Goal: Answer question/provide support

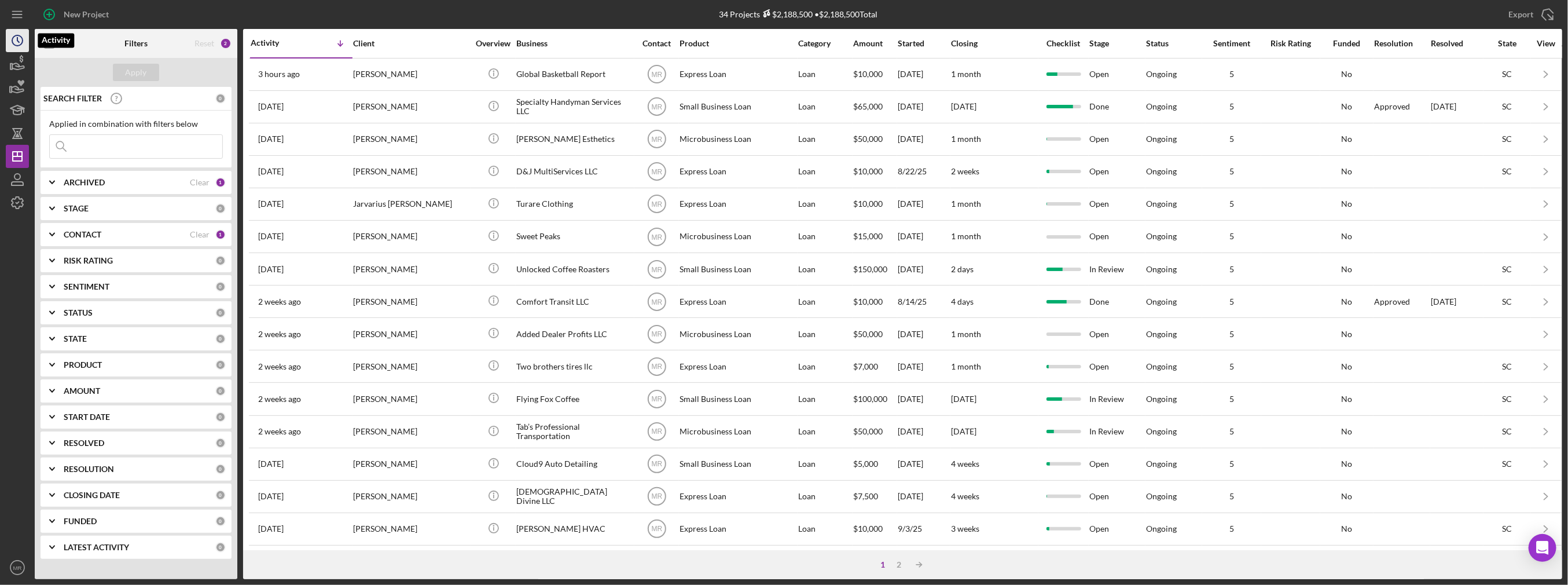
click at [14, 41] on icon "Icon/History" at bounding box center [17, 40] width 29 height 29
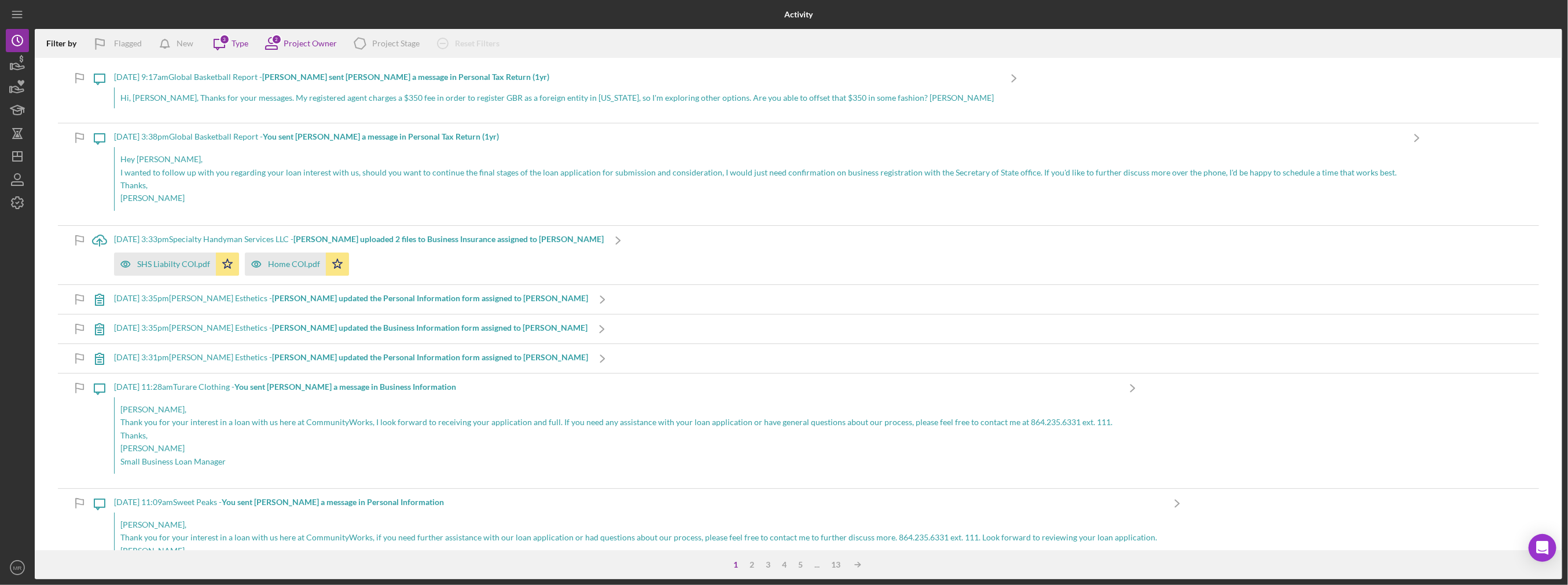
click at [300, 104] on div "Hi, [PERSON_NAME], Thanks for your messages. My registered agent charges a $350…" at bounding box center [557, 98] width 886 height 21
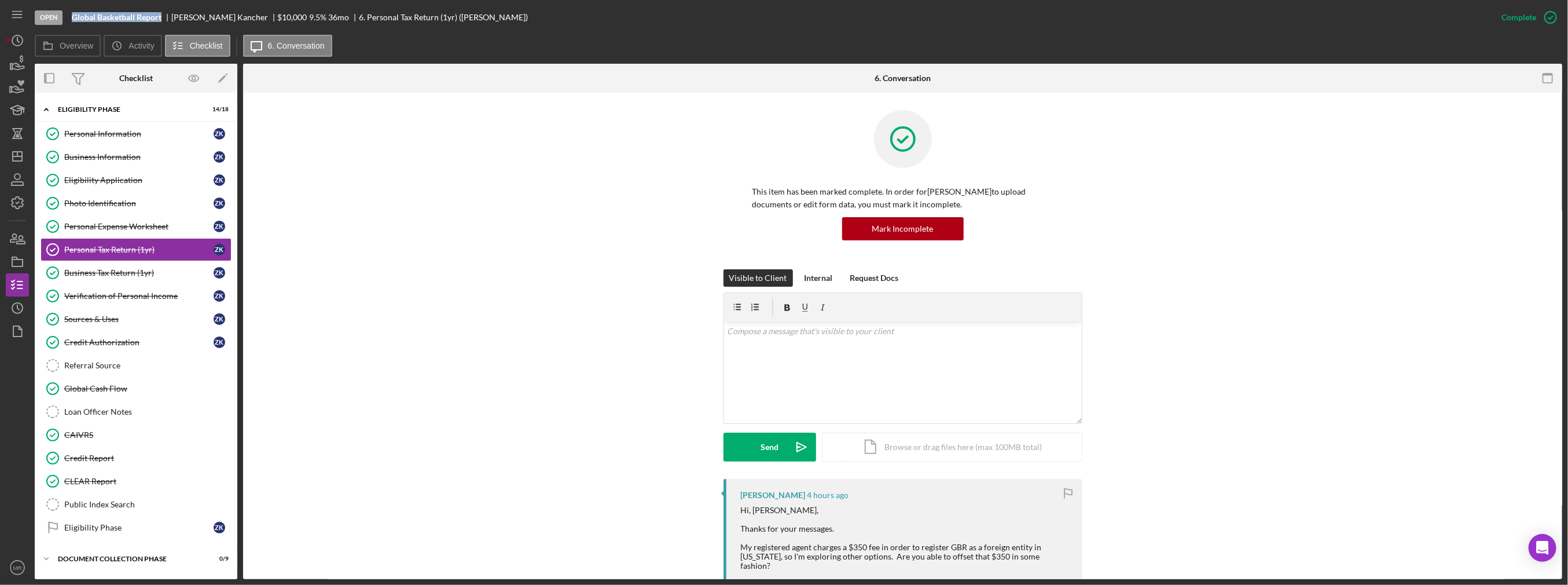
drag, startPoint x: 73, startPoint y: 18, endPoint x: 163, endPoint y: 19, distance: 90.0
click at [163, 19] on div "Global Basketball Report" at bounding box center [122, 18] width 100 height 10
copy b "Global Basketball Report"
click at [771, 359] on div "v Color teal Color pink Remove color Add row above Add row below Add column bef…" at bounding box center [902, 372] width 358 height 101
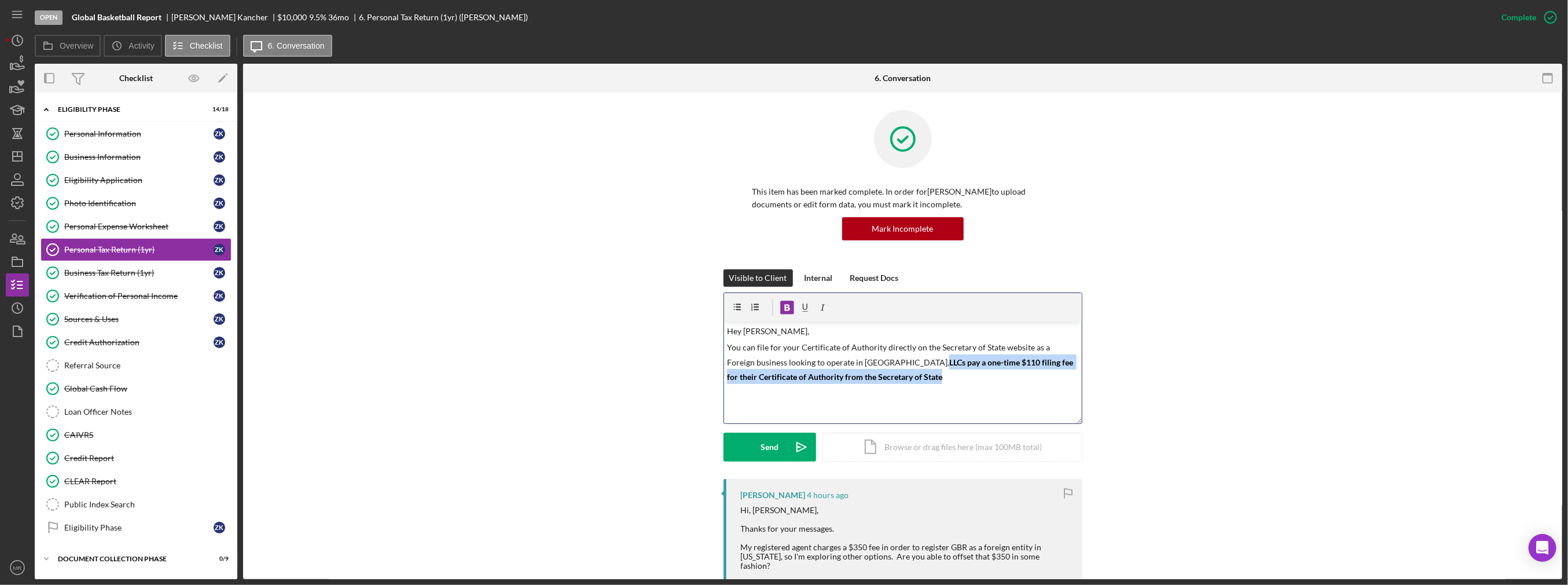
drag, startPoint x: 844, startPoint y: 361, endPoint x: 874, endPoint y: 380, distance: 35.5
click at [874, 380] on p "You can file for your Certificate of Authority directly on the Secretary of Sta…" at bounding box center [902, 362] width 351 height 43
click at [786, 305] on icon "button" at bounding box center [787, 307] width 6 height 6
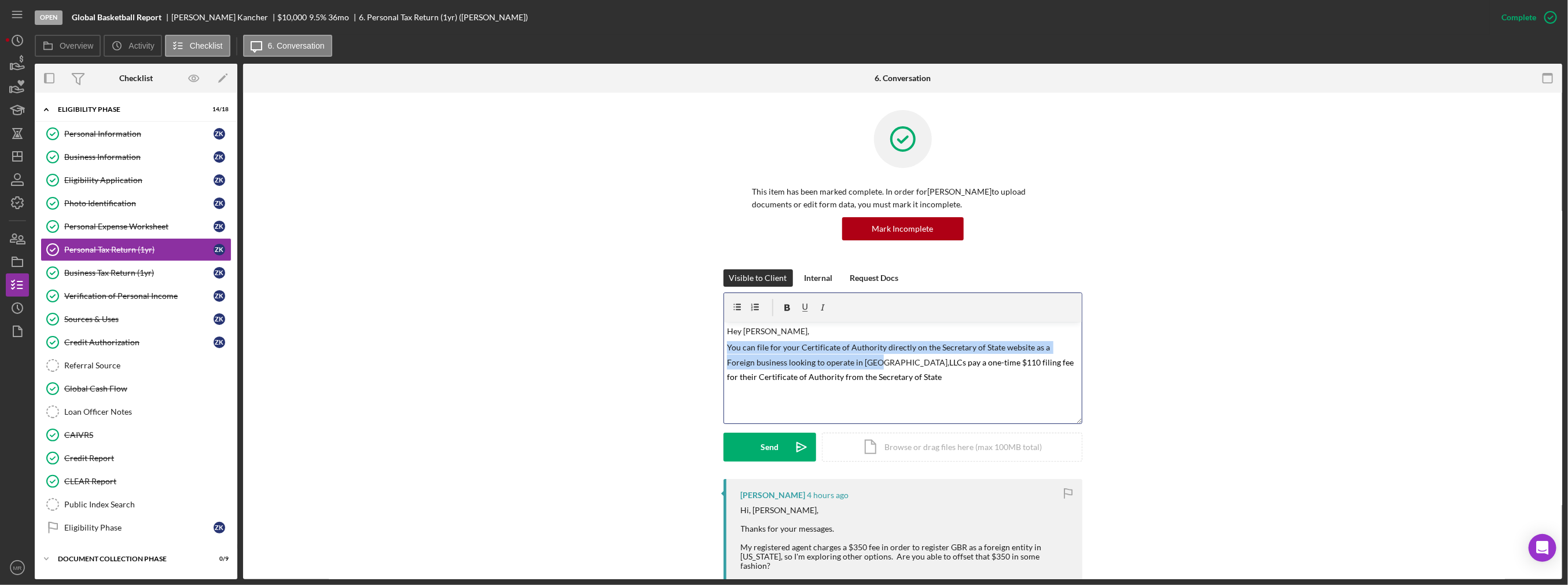
click at [888, 385] on div "v Color teal Color pink Remove color Add row above Add row below Add column bef…" at bounding box center [902, 372] width 358 height 101
drag, startPoint x: 919, startPoint y: 348, endPoint x: 765, endPoint y: 347, distance: 154.0
click at [765, 347] on p "You can file for your Certificate of Authority directly on the Secretary of Sta…" at bounding box center [902, 362] width 351 height 43
click at [1049, 361] on p "You can fileon the Secretary of State website as a Foreign business looking to …" at bounding box center [902, 362] width 351 height 43
click at [759, 351] on p "You can fileon the Secretary of State website as a Foreign business looking to …" at bounding box center [902, 362] width 351 height 43
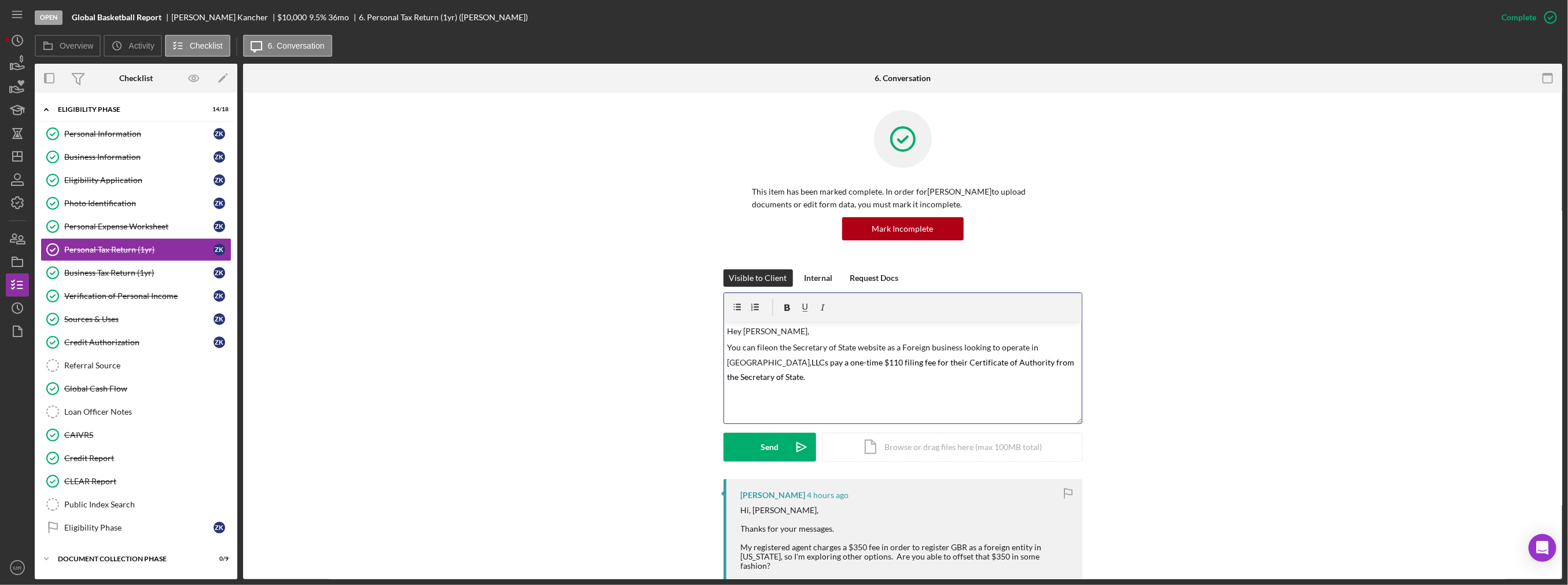
click at [765, 349] on p "You can fileon the Secretary of State website as a Foreign business looking to …" at bounding box center [902, 362] width 351 height 43
click at [1048, 366] on p "You can file on the Secretary of State website as a Foreign business looking to…" at bounding box center [902, 362] width 351 height 43
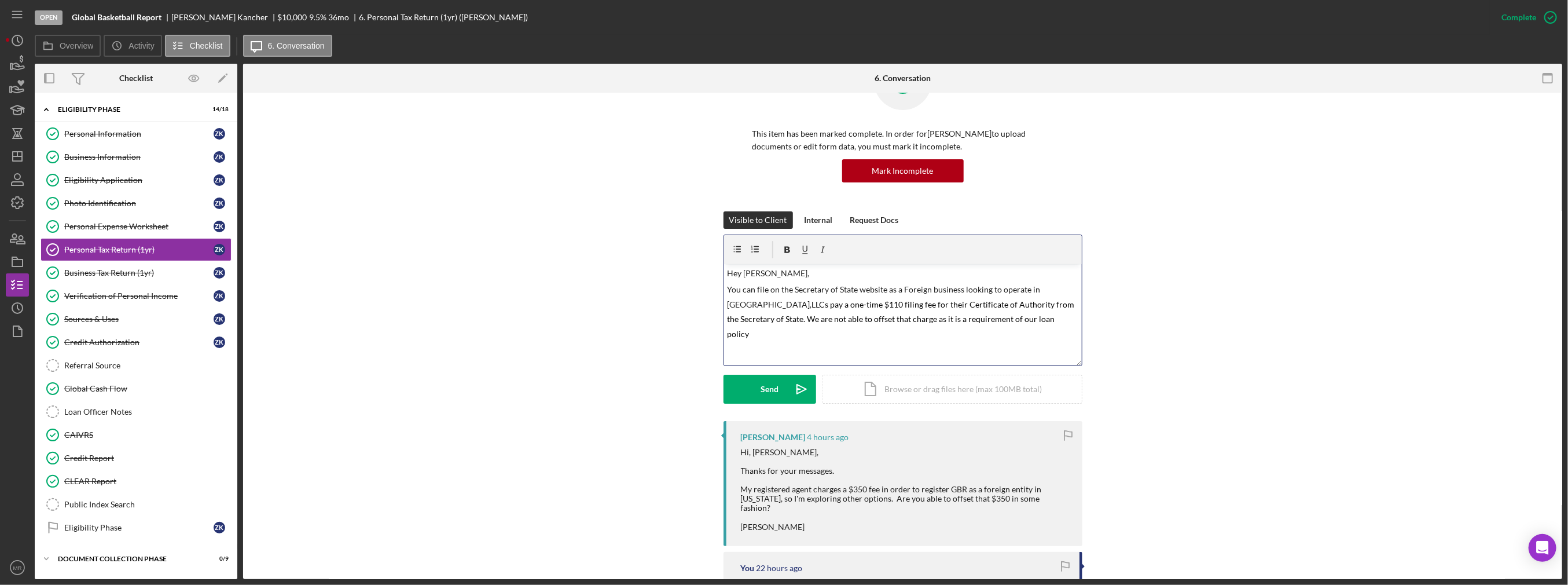
click at [908, 320] on mark "LLCs pay a one-time $110 filing fee for their Certificate of Authority from the…" at bounding box center [902, 319] width 349 height 39
click at [1050, 322] on mark "LLCs pay a one-time $110 filing fee for their Certificate of Authority from the…" at bounding box center [902, 319] width 349 height 39
click at [1046, 322] on mark "LLCs pay a one-time $110 filing fee for their Certificate of Authority from the…" at bounding box center [902, 319] width 349 height 39
click at [954, 336] on p "You can file on the Secretary of State website as a Foreign business looking to…" at bounding box center [902, 312] width 351 height 57
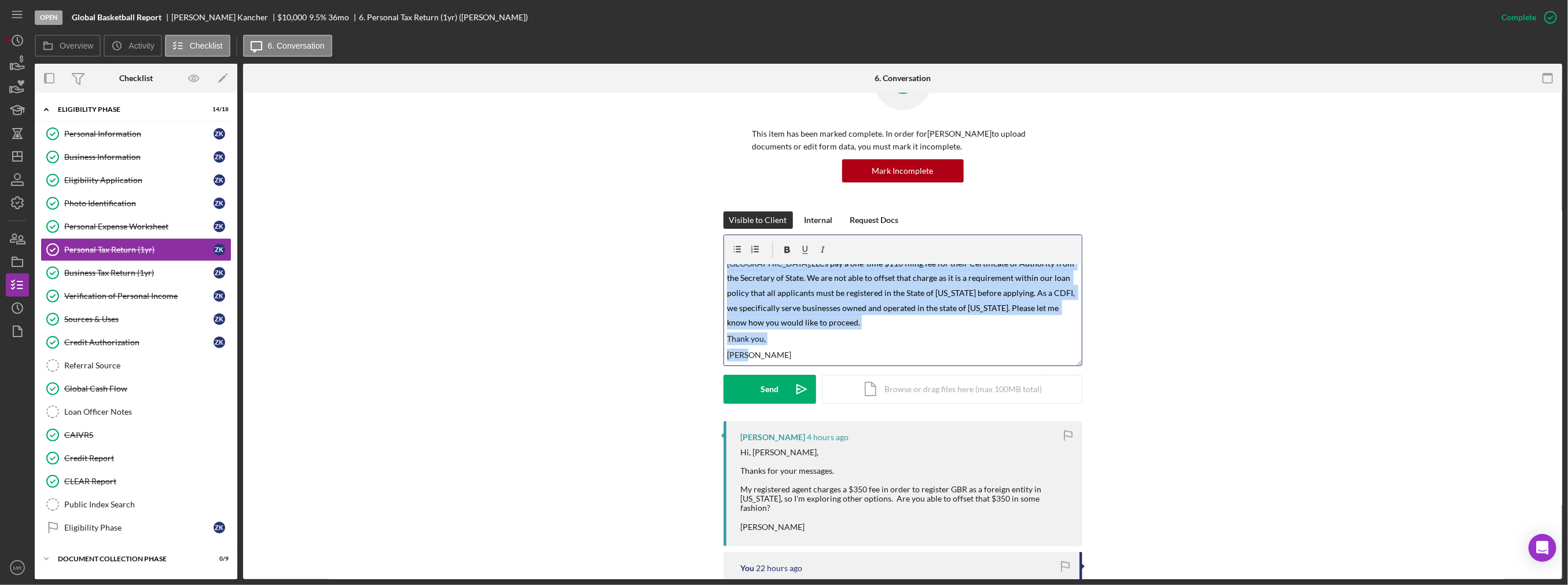
scroll to position [0, 0]
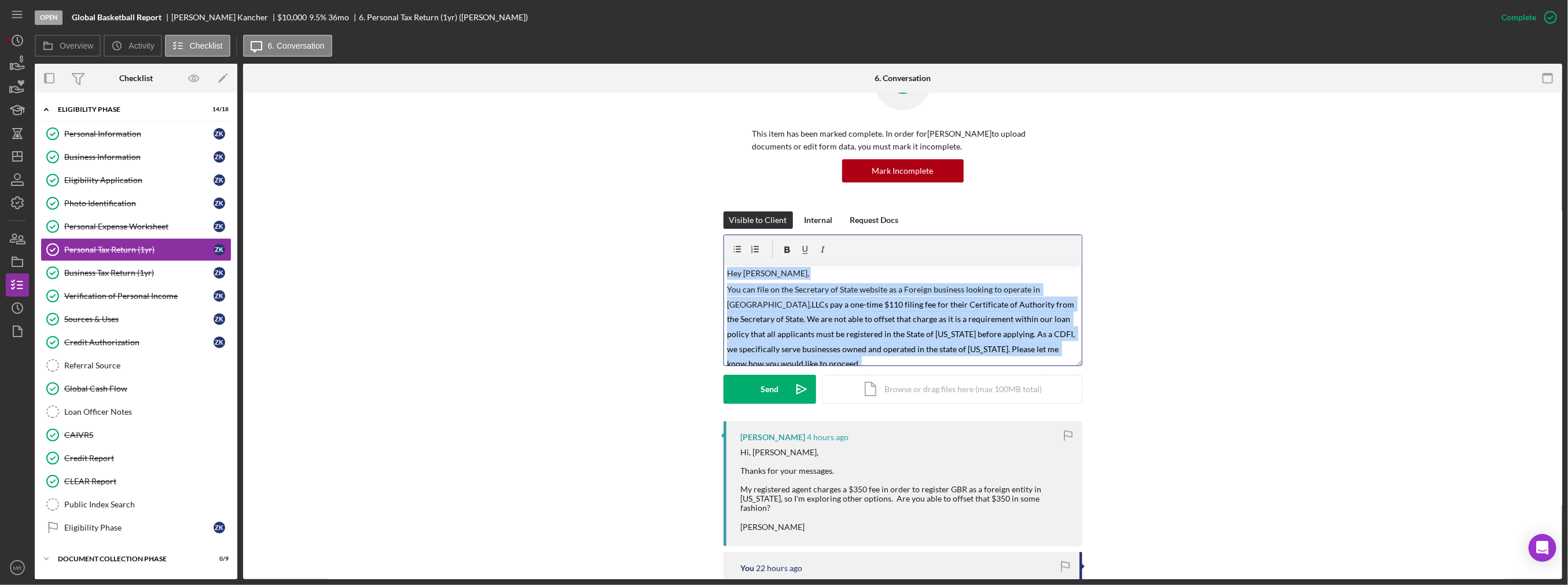
drag, startPoint x: 745, startPoint y: 353, endPoint x: 693, endPoint y: 260, distance: 106.6
click at [693, 260] on div "Visible to Client Internal Request Docs v Color teal Color pink Remove color Ad…" at bounding box center [903, 316] width 1285 height 210
copy div "Hey [PERSON_NAME], You can file on the Secretary of State website as a Foreign …"
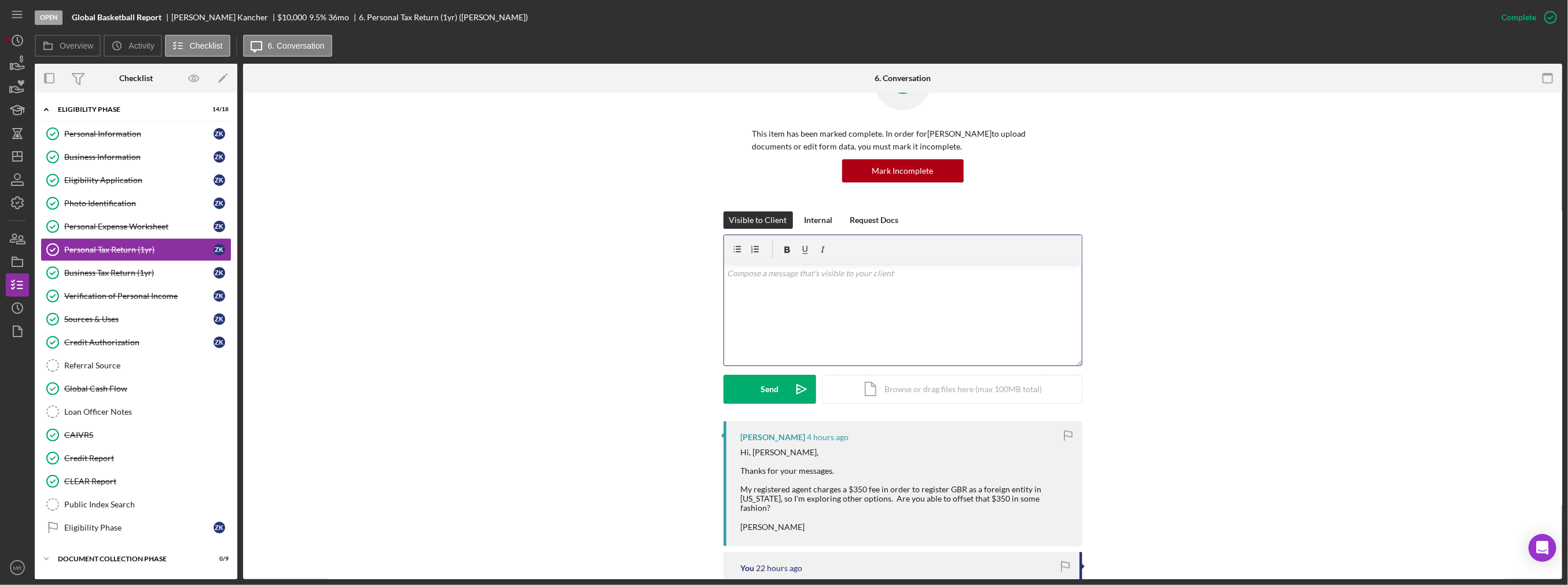
click at [754, 285] on div "v Color teal Color pink Remove color Add row above Add row below Add column bef…" at bounding box center [902, 315] width 358 height 101
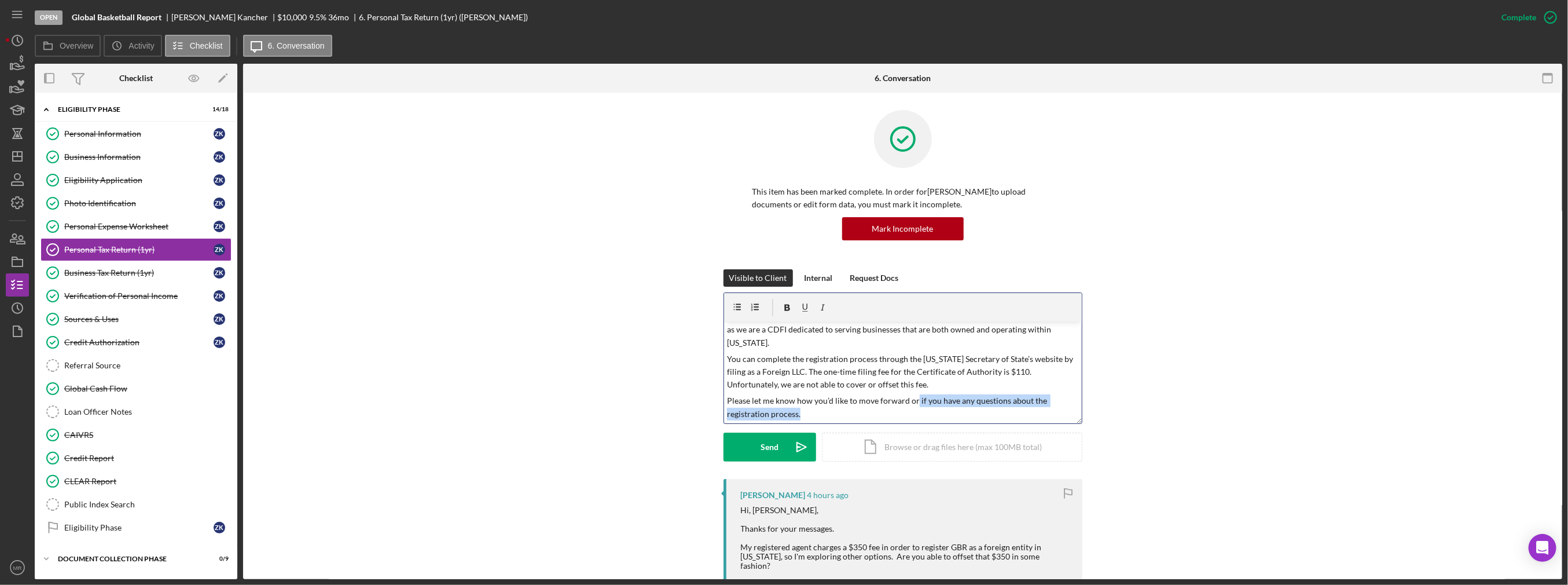
scroll to position [45, 0]
drag, startPoint x: 913, startPoint y: 399, endPoint x: 943, endPoint y: 416, distance: 34.5
click at [943, 416] on p "Please let me know how you’d like to move forward or if you have any questions …" at bounding box center [902, 407] width 351 height 26
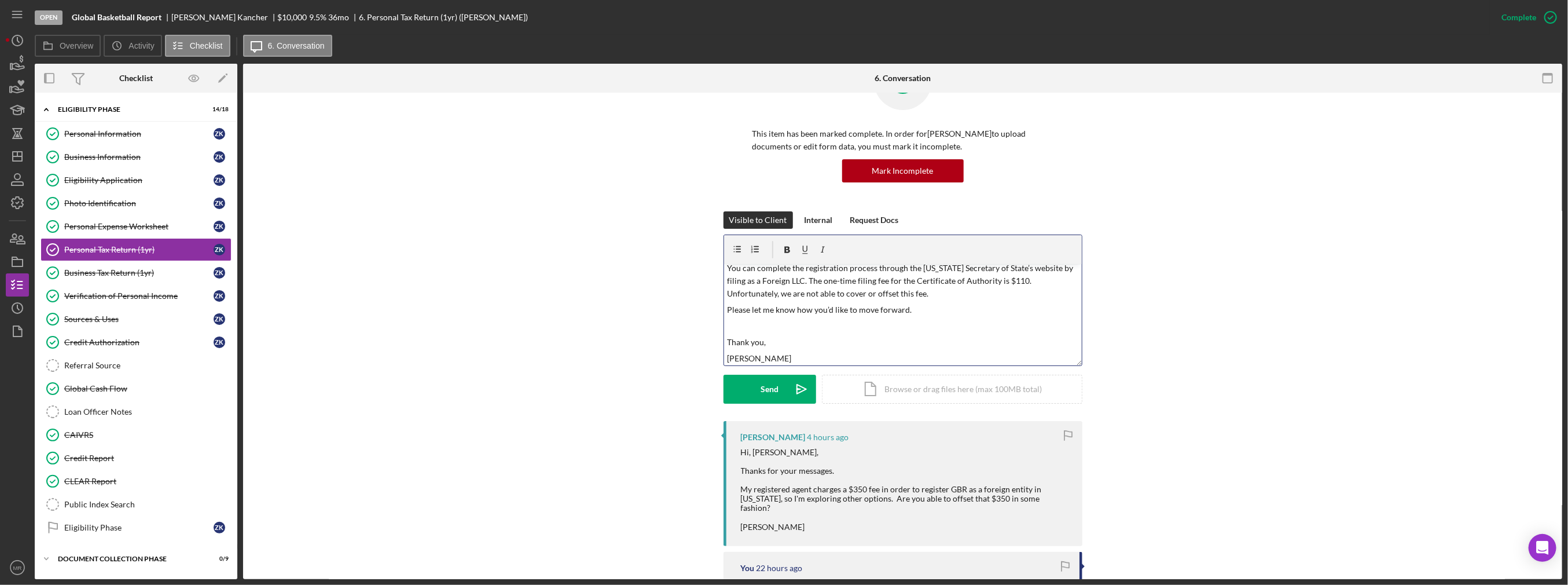
scroll to position [80, 0]
click at [724, 308] on div "v Color teal Color pink Remove color Add row above Add row below Add column bef…" at bounding box center [902, 315] width 358 height 101
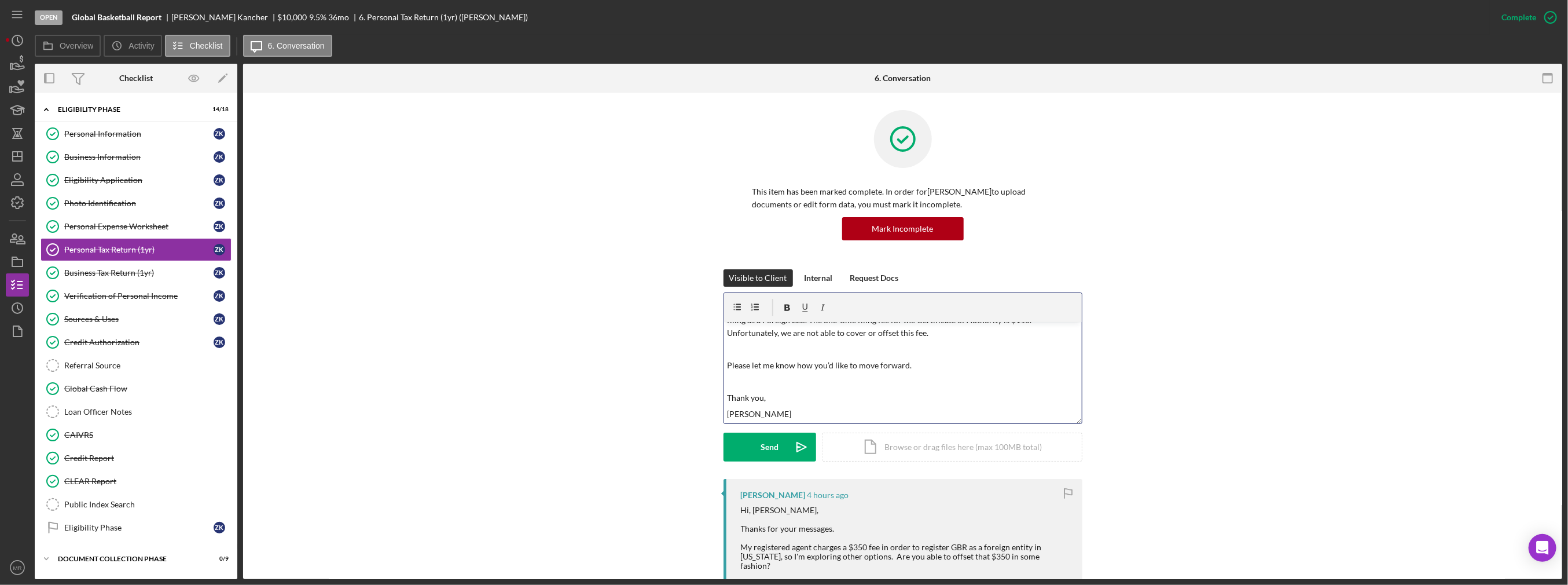
scroll to position [96, 0]
click at [756, 452] on button "Send Icon/icon-invite-send" at bounding box center [770, 447] width 92 height 29
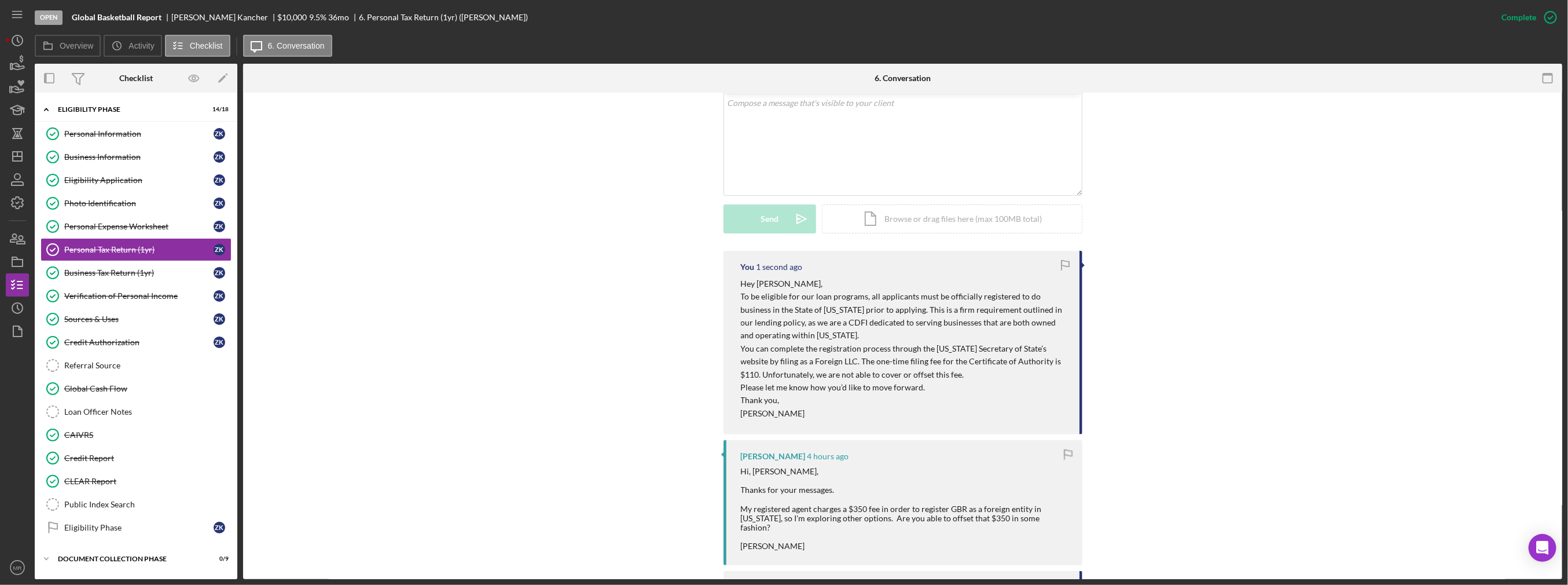
scroll to position [232, 0]
click at [14, 156] on line "button" at bounding box center [18, 156] width 10 height 0
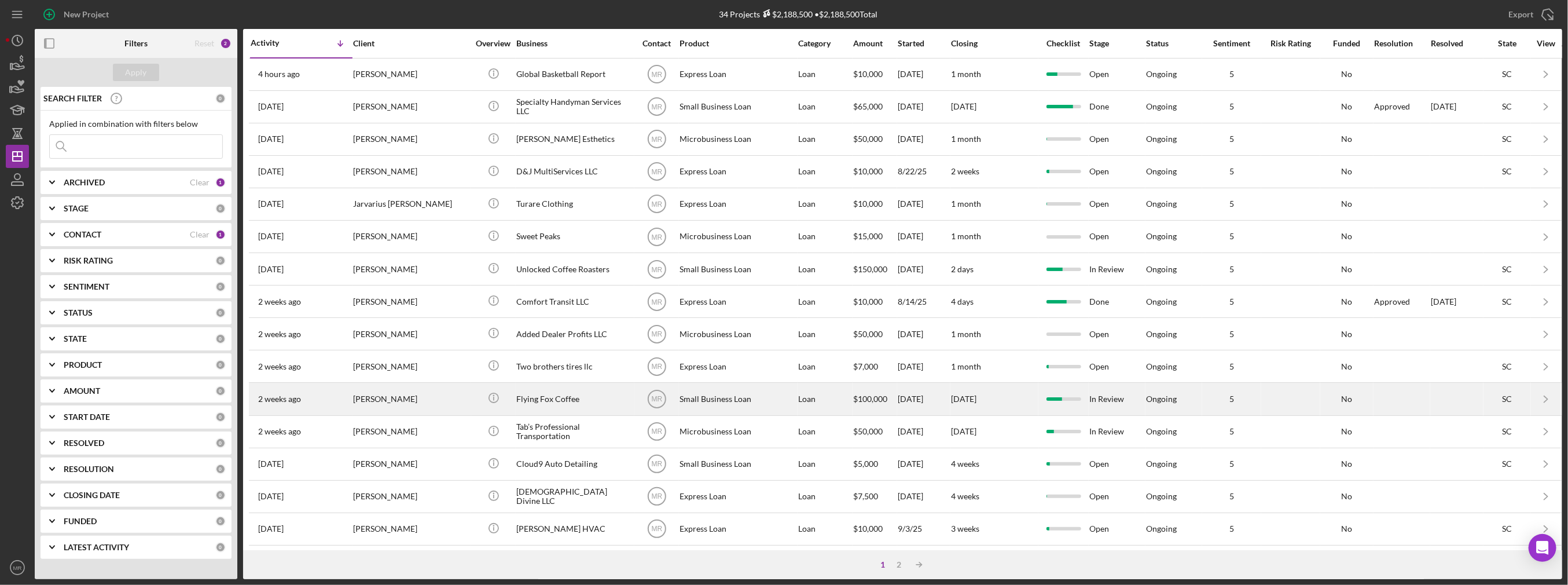
click at [6, 145] on button "Icon/Dashboard Dashboard" at bounding box center [18, 156] width 23 height 23
